Goal: Task Accomplishment & Management: Use online tool/utility

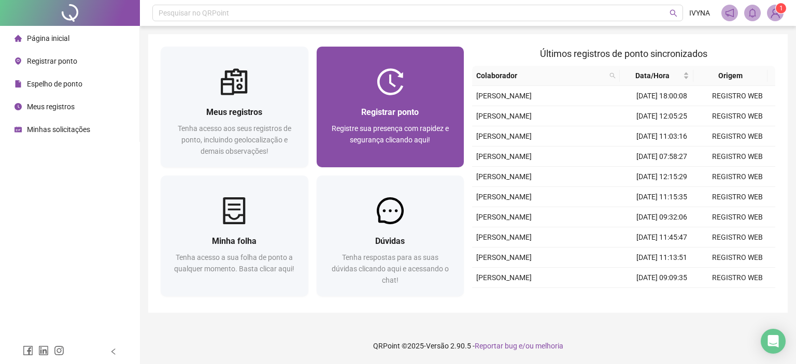
click at [396, 113] on span "Registrar ponto" at bounding box center [389, 112] width 57 height 10
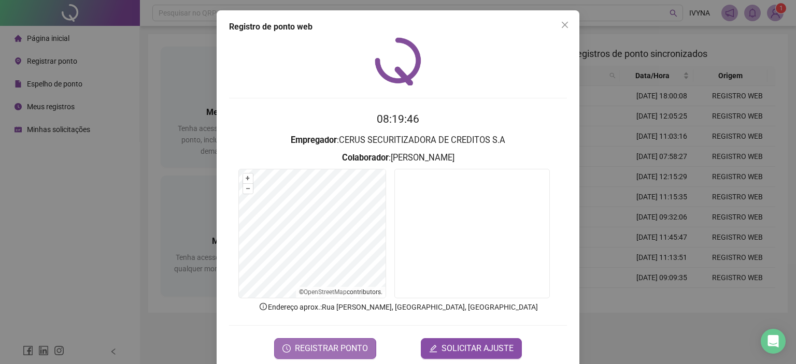
click at [311, 345] on span "REGISTRAR PONTO" at bounding box center [331, 348] width 73 height 12
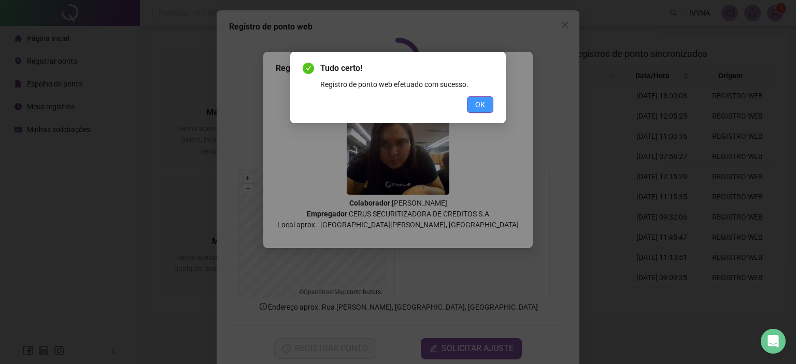
click at [484, 100] on span "OK" at bounding box center [480, 104] width 10 height 11
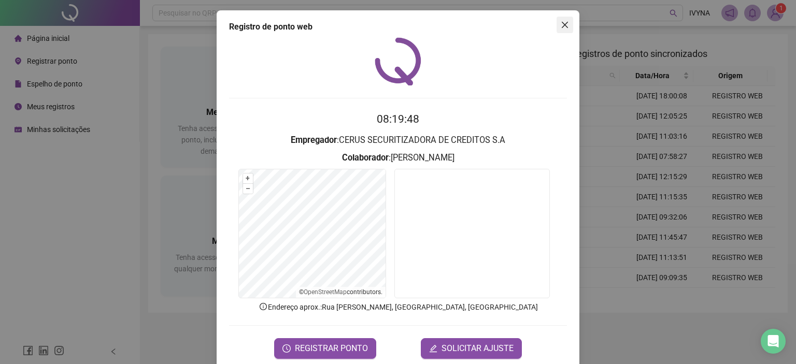
click at [562, 22] on icon "close" at bounding box center [564, 25] width 8 height 8
